Goal: Transaction & Acquisition: Purchase product/service

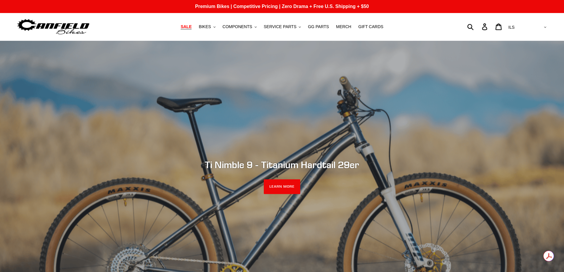
click at [191, 25] on span "SALE" at bounding box center [185, 26] width 11 height 5
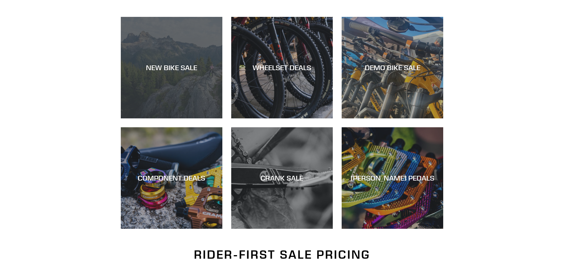
scroll to position [158, 0]
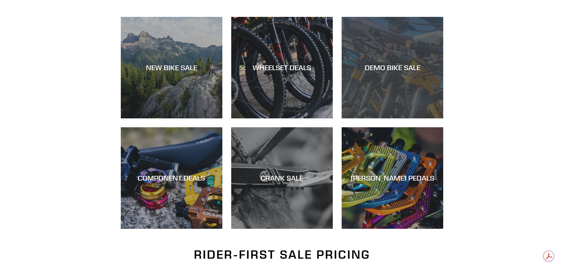
click at [372, 118] on div "DEMO BIKE SALE" at bounding box center [391, 118] width 101 height 0
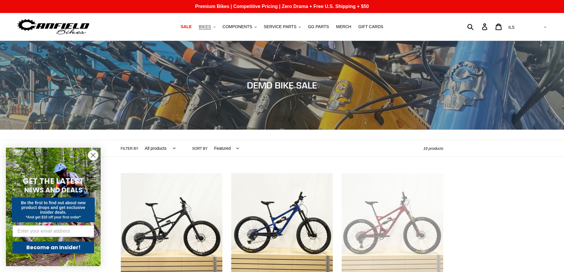
click at [217, 27] on button "BIKES .cls-1{fill:#231f20}" at bounding box center [207, 27] width 22 height 8
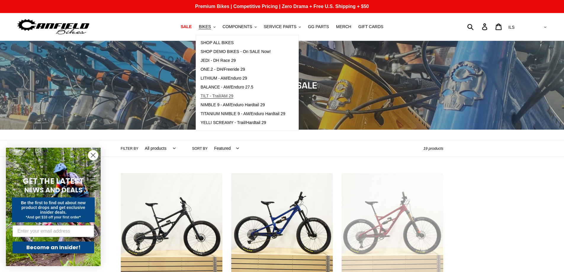
click at [229, 96] on span "TILT - Trail/AM 29" at bounding box center [216, 96] width 33 height 5
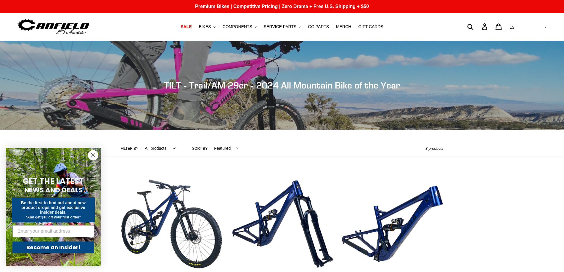
scroll to position [158, 0]
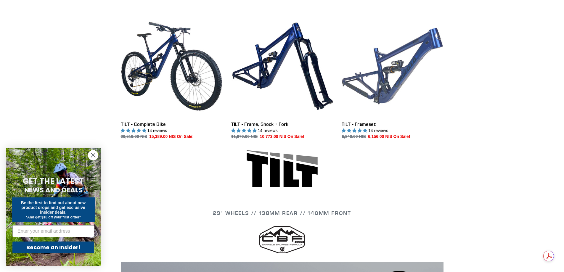
click at [353, 124] on link "TILT - Frameset" at bounding box center [391, 77] width 101 height 125
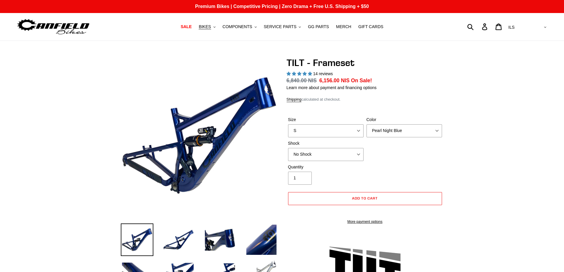
select select "highest-rating"
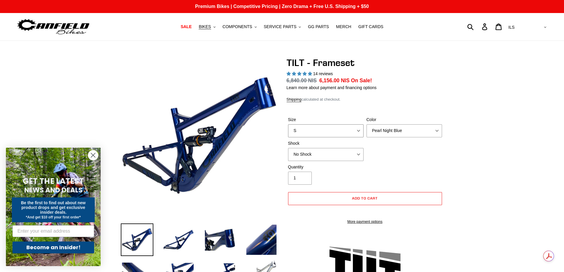
click at [359, 131] on select "S M L XL" at bounding box center [325, 130] width 75 height 13
select select "L"
click at [288, 124] on select "S M L XL" at bounding box center [325, 130] width 75 height 13
click at [399, 132] on select "Pearl Night Blue Stealth Silver" at bounding box center [403, 130] width 75 height 13
select select "Stealth Silver"
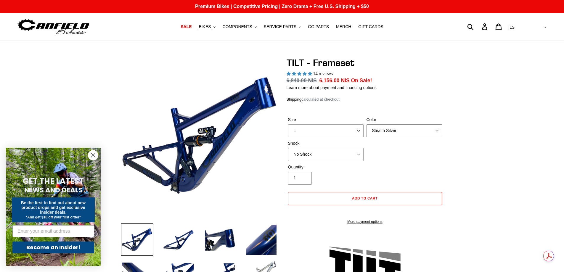
click at [366, 124] on select "Pearl Night Blue Stealth Silver" at bounding box center [403, 130] width 75 height 13
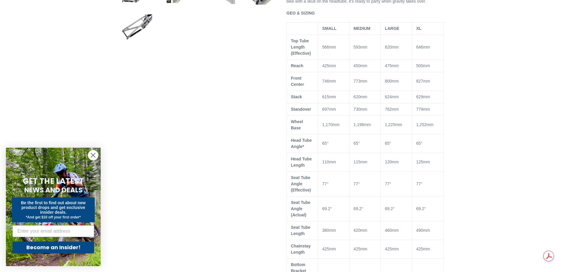
scroll to position [158, 0]
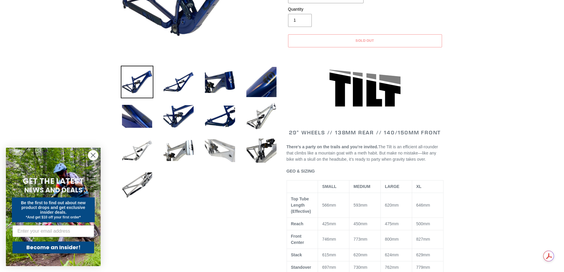
click at [225, 159] on img at bounding box center [220, 150] width 33 height 33
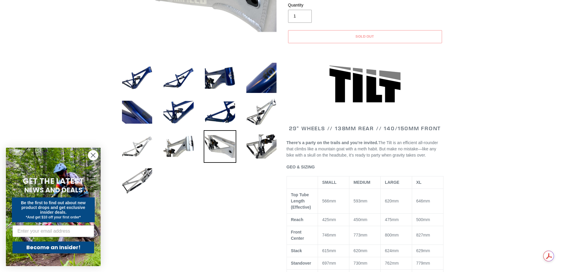
scroll to position [0, 0]
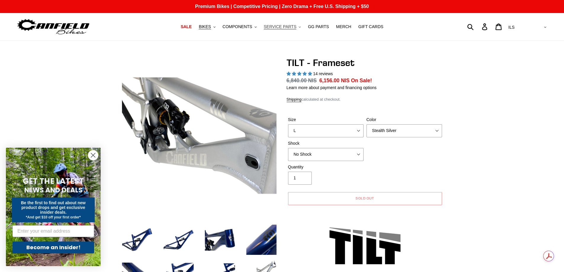
click at [274, 29] on span "SERVICE PARTS" at bounding box center [280, 26] width 33 height 5
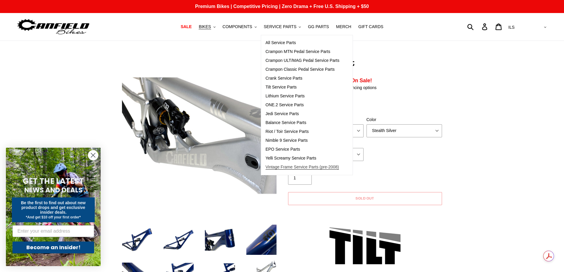
click at [281, 168] on span "Vintage Frame Service Parts (pre-2008)" at bounding box center [301, 167] width 73 height 5
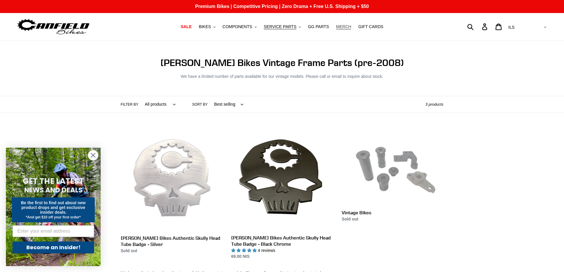
click at [342, 28] on span "MERCH" at bounding box center [343, 26] width 15 height 5
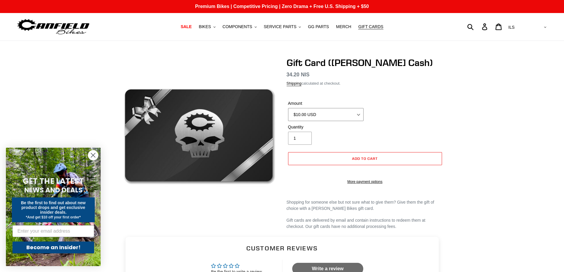
click at [356, 113] on select "$10.00 USD $20.00 USD $30.00 USD $40.00 USD $50.00 USD $60.00 USD $70.00 USD $8…" at bounding box center [325, 114] width 75 height 13
click at [211, 24] on span "BIKES" at bounding box center [205, 26] width 12 height 5
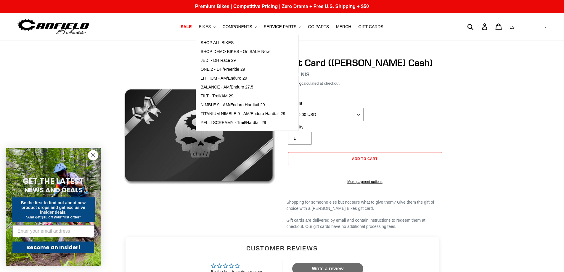
drag, startPoint x: 214, startPoint y: 29, endPoint x: 210, endPoint y: 29, distance: 3.8
click at [211, 29] on span "BIKES" at bounding box center [205, 26] width 12 height 5
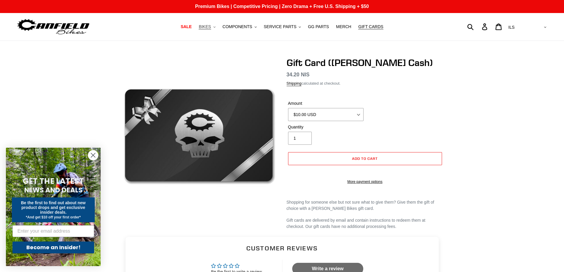
click at [209, 29] on span "BIKES" at bounding box center [205, 26] width 12 height 5
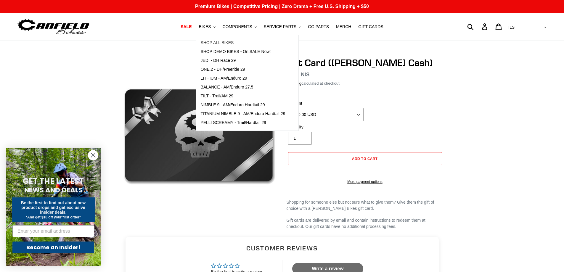
click at [219, 42] on span "SHOP ALL BIKES" at bounding box center [216, 42] width 33 height 5
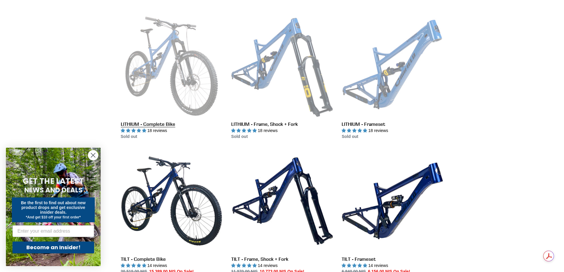
scroll to position [316, 0]
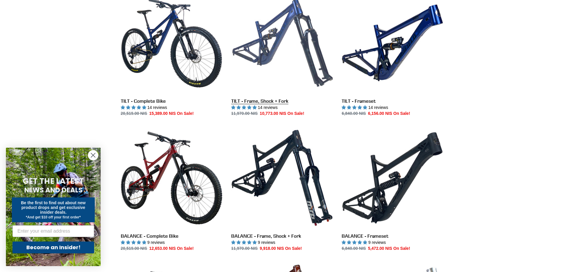
click at [264, 101] on link "TILT - Frame, Shock + Fork" at bounding box center [281, 54] width 101 height 125
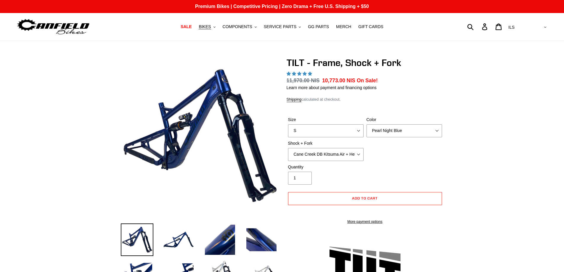
select select "highest-rating"
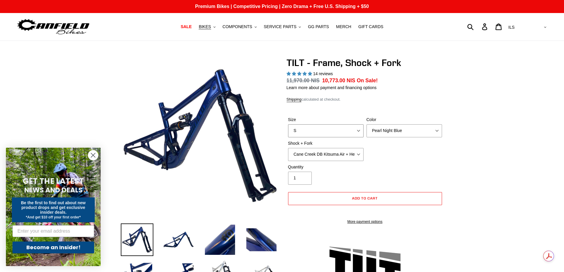
click at [360, 130] on select "S M L XL" at bounding box center [325, 130] width 75 height 13
select select "L"
click at [288, 124] on select "S M L XL" at bounding box center [325, 130] width 75 height 13
click at [410, 134] on select "Pearl Night Blue" at bounding box center [403, 130] width 75 height 13
click at [403, 157] on div "Size S M L XL Color Pearl Night Blue Shock + Fork Cane Creek DB Kitsuma Air + H…" at bounding box center [364, 140] width 157 height 47
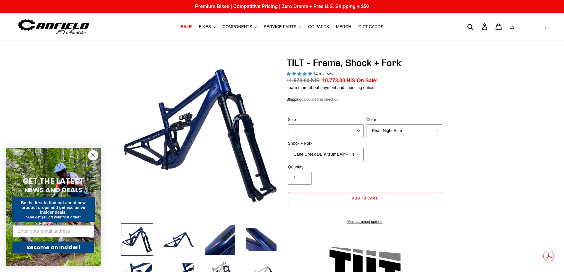
click at [360, 152] on select "Cane Creek DB Kitsuma Air + Helm MKII 140mm Cane Creek DB Kitsuma Air + Fox 36 …" at bounding box center [325, 154] width 75 height 13
click at [336, 194] on button "Add to cart" at bounding box center [365, 198] width 154 height 13
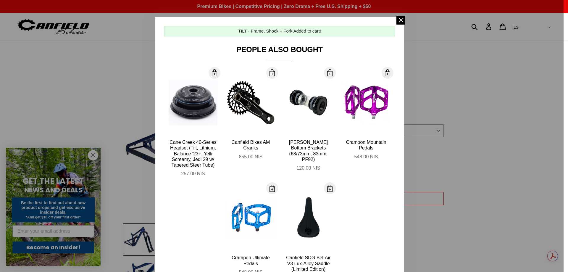
click at [530, 120] on div at bounding box center [284, 136] width 568 height 272
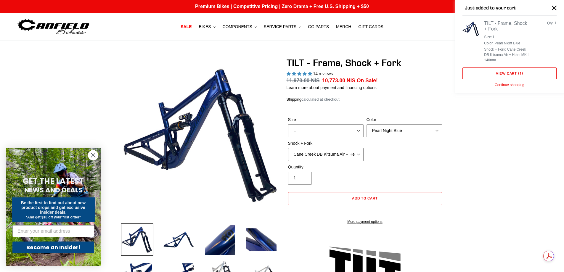
click at [349, 151] on select "Cane Creek DB Kitsuma Air + Helm MKII 140mm Cane Creek DB Kitsuma Air + Fox 36 …" at bounding box center [325, 154] width 75 height 13
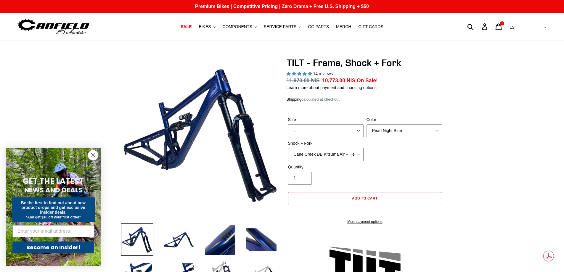
select select "EXT Storia V3-S + EXT Era V2.1"
click at [288, 148] on select "Cane Creek DB Kitsuma Air + Helm MKII 140mm Cane Creek DB Kitsuma Air + Fox 36 …" at bounding box center [325, 154] width 75 height 13
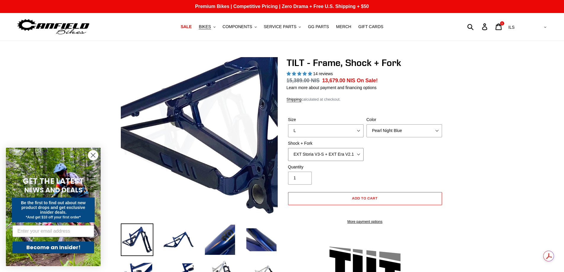
scroll to position [158, 0]
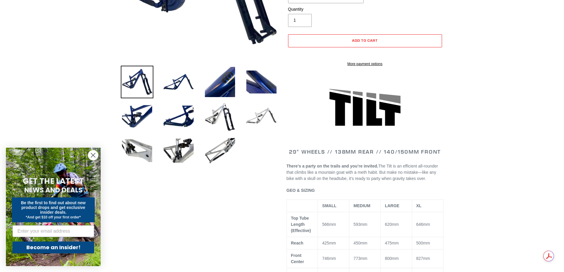
click at [267, 109] on img at bounding box center [261, 116] width 33 height 33
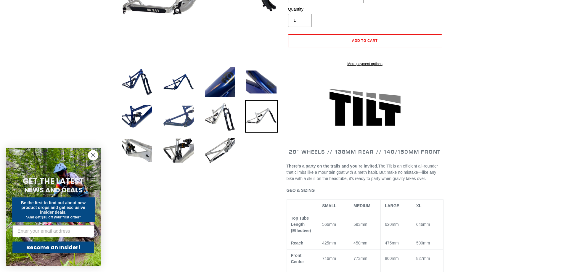
scroll to position [0, 0]
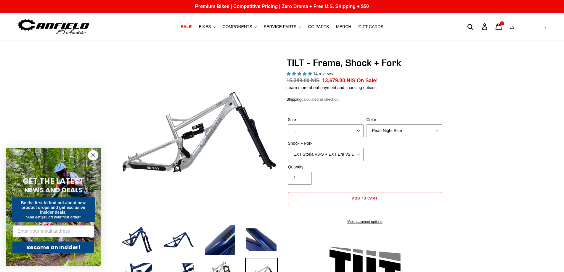
click at [91, 154] on circle "Close dialog" at bounding box center [93, 155] width 10 height 10
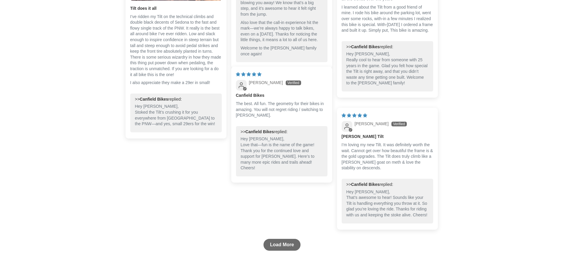
scroll to position [1718, 0]
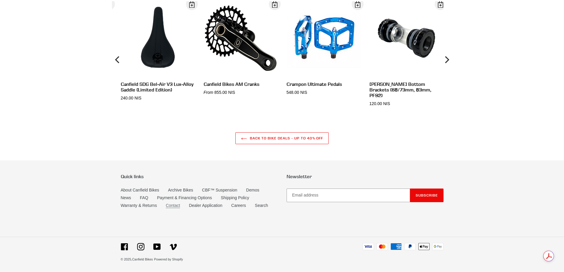
click at [172, 207] on link "Contact" at bounding box center [173, 205] width 14 height 5
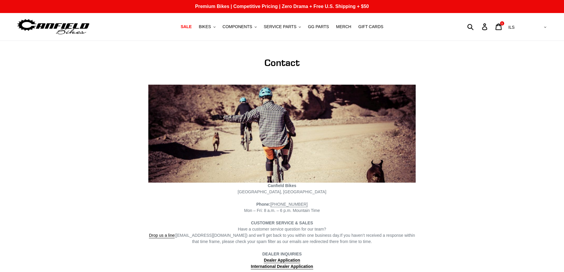
scroll to position [158, 0]
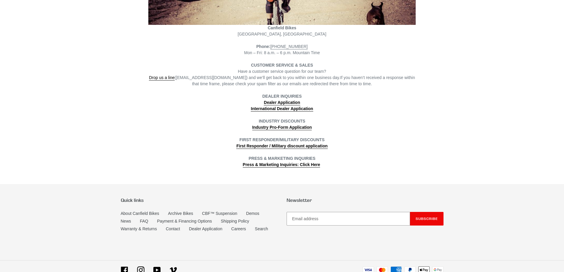
click at [271, 69] on div "Have a customer service question for our team? Drop us a line (info@canfieldbik…" at bounding box center [281, 77] width 267 height 19
click at [163, 78] on link "Drop us a line" at bounding box center [161, 77] width 25 height 5
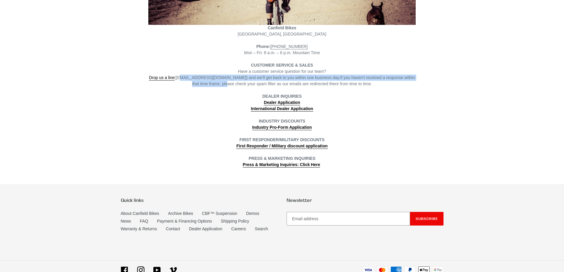
drag, startPoint x: 181, startPoint y: 79, endPoint x: 218, endPoint y: 82, distance: 37.1
click at [218, 82] on div "Have a customer service question for our team? Drop us a line (info@canfieldbik…" at bounding box center [281, 77] width 267 height 19
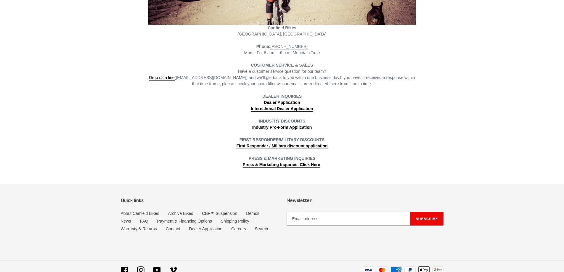
click at [189, 96] on div "DEALER INQUIRIES Dealer Application" at bounding box center [281, 99] width 267 height 12
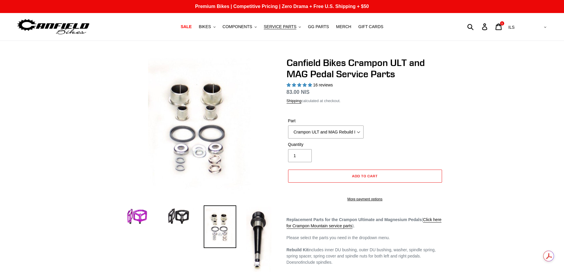
select select "highest-rating"
click at [261, 227] on img at bounding box center [259, 238] width 28 height 67
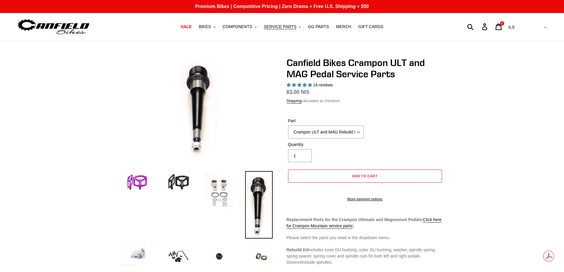
click at [223, 207] on img at bounding box center [220, 192] width 33 height 42
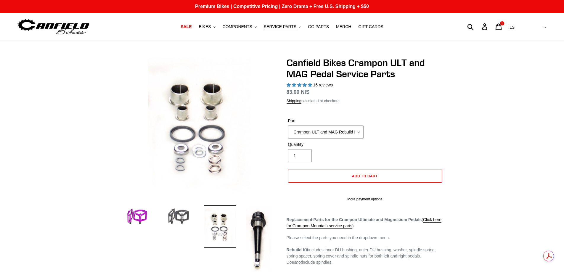
click at [178, 216] on img at bounding box center [178, 216] width 33 height 22
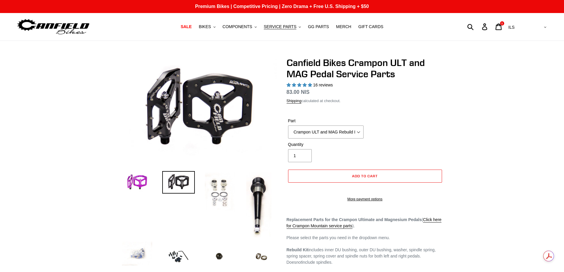
click at [220, 202] on img at bounding box center [220, 192] width 33 height 42
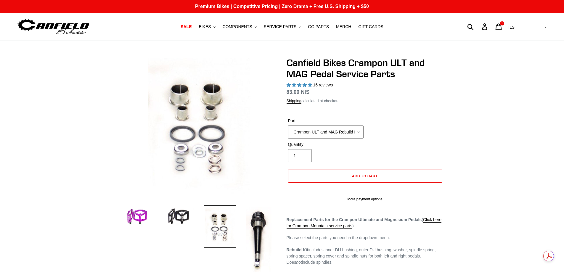
click at [358, 134] on select "Crampon ULT and MAG Rebuild Kit Crampon ULT and MAG 4mm x 8mm Pin Kit - Silver …" at bounding box center [325, 131] width 75 height 13
click at [288, 125] on select "Crampon ULT and MAG Rebuild Kit Crampon ULT and MAG 4mm x 8mm Pin Kit - Silver …" at bounding box center [325, 131] width 75 height 13
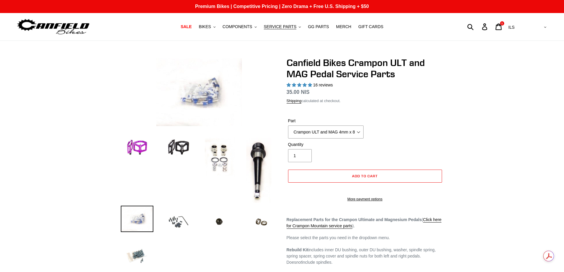
click at [181, 223] on img at bounding box center [178, 222] width 33 height 33
select select "Crampon ULT and MAG 4mm x 8mm Pin Kit -Stealth (20)"
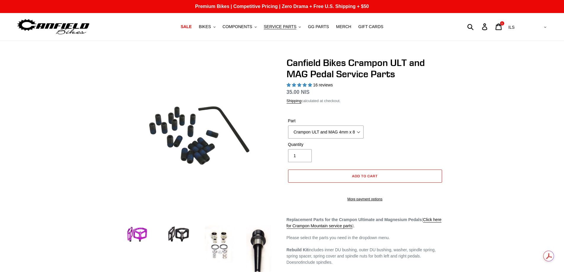
scroll to position [158, 0]
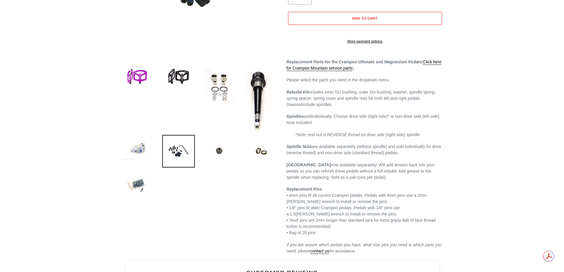
click at [217, 159] on img at bounding box center [220, 150] width 33 height 31
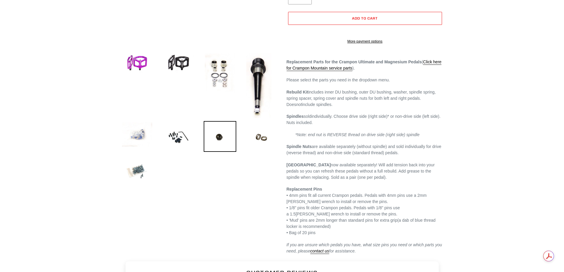
scroll to position [0, 0]
